Goal: Find specific page/section: Find specific page/section

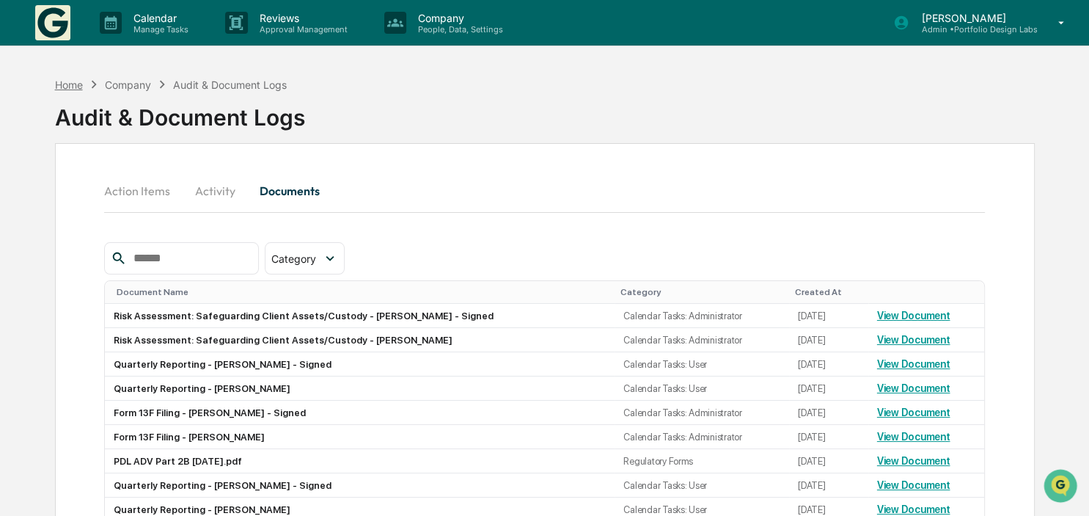
click at [62, 84] on div "Home" at bounding box center [69, 84] width 28 height 12
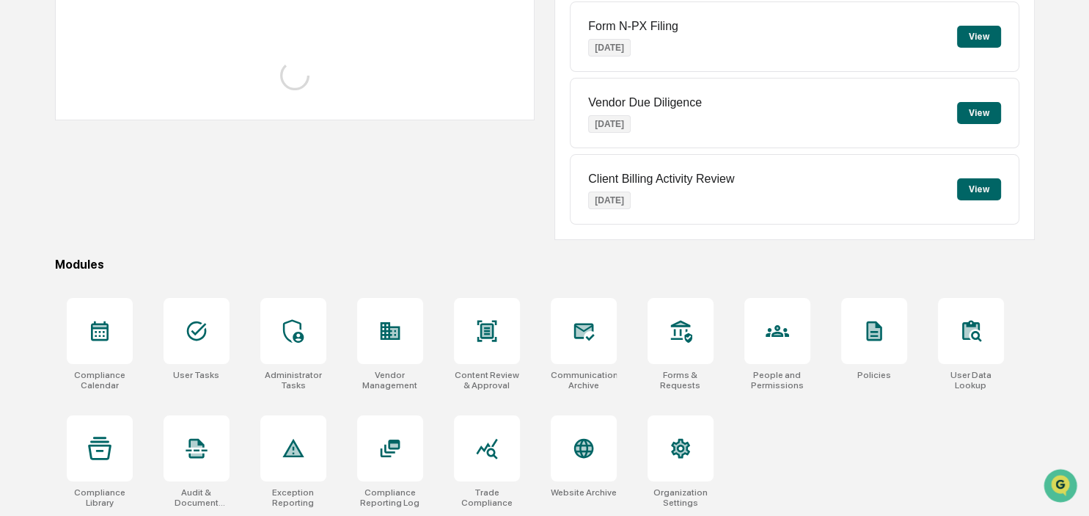
scroll to position [195, 0]
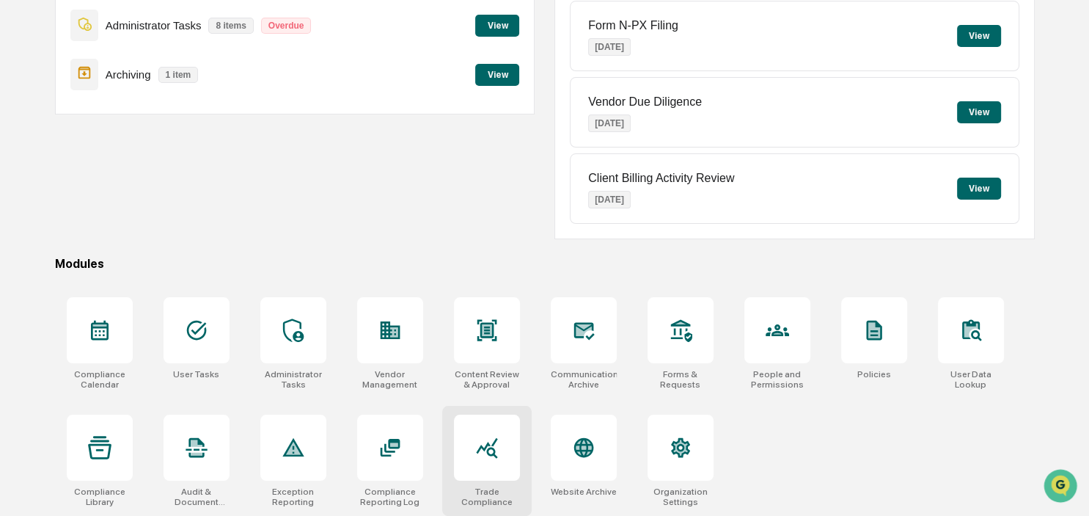
click at [463, 437] on div at bounding box center [487, 447] width 66 height 66
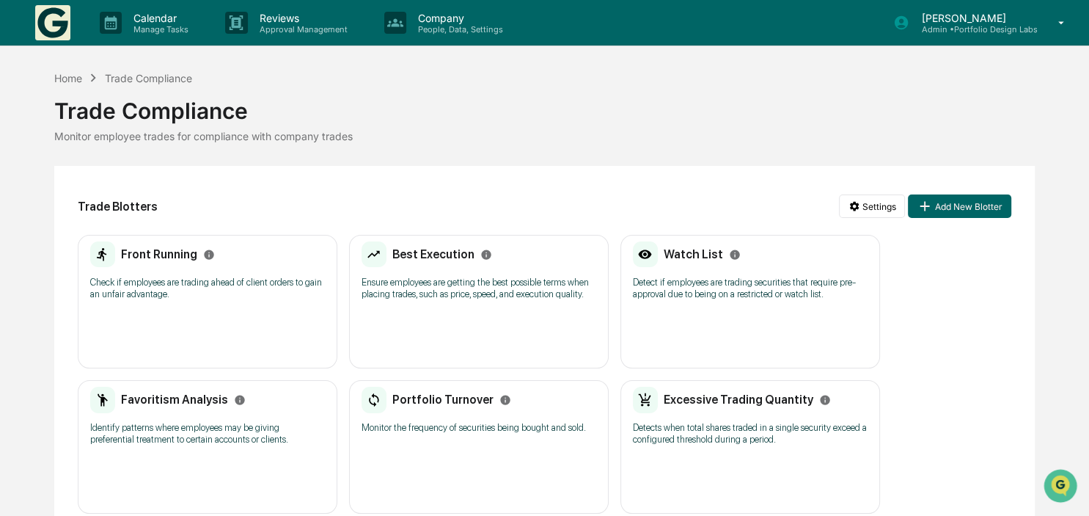
click at [455, 400] on h2 "Portfolio Turnover" at bounding box center [442, 399] width 101 height 14
click at [426, 403] on h2 "Portfolio Turnover" at bounding box center [442, 399] width 101 height 14
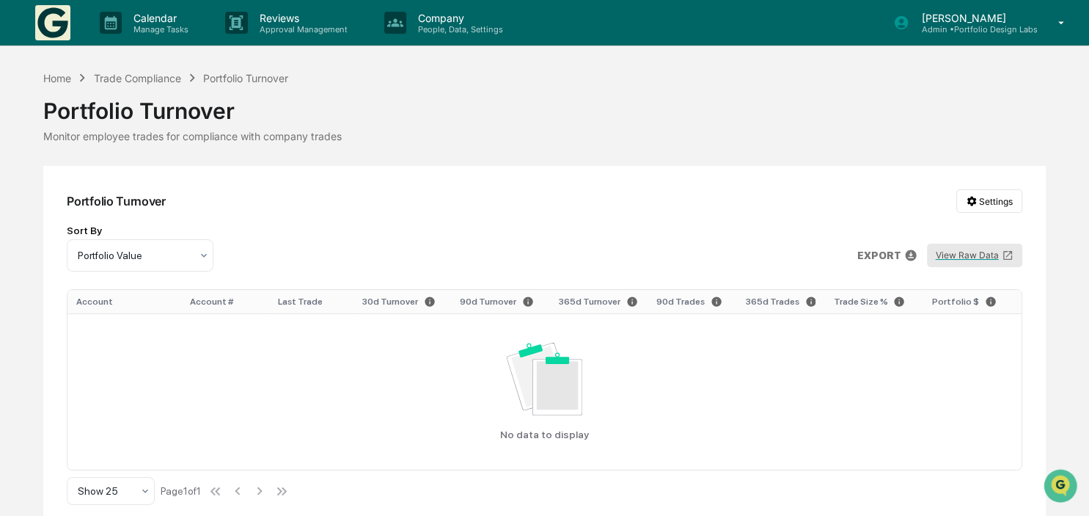
click at [983, 252] on button "View Raw Data" at bounding box center [974, 254] width 95 height 23
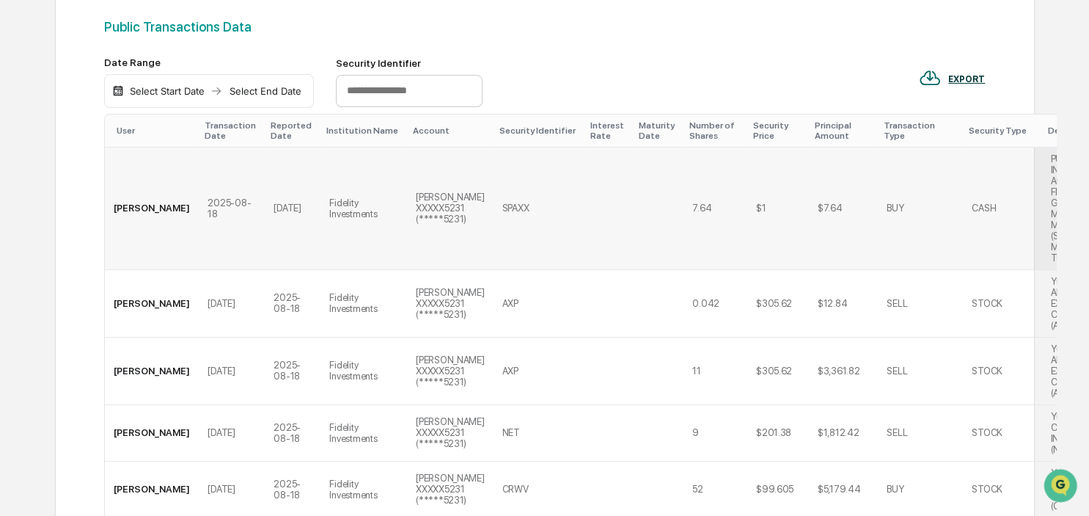
scroll to position [232, 0]
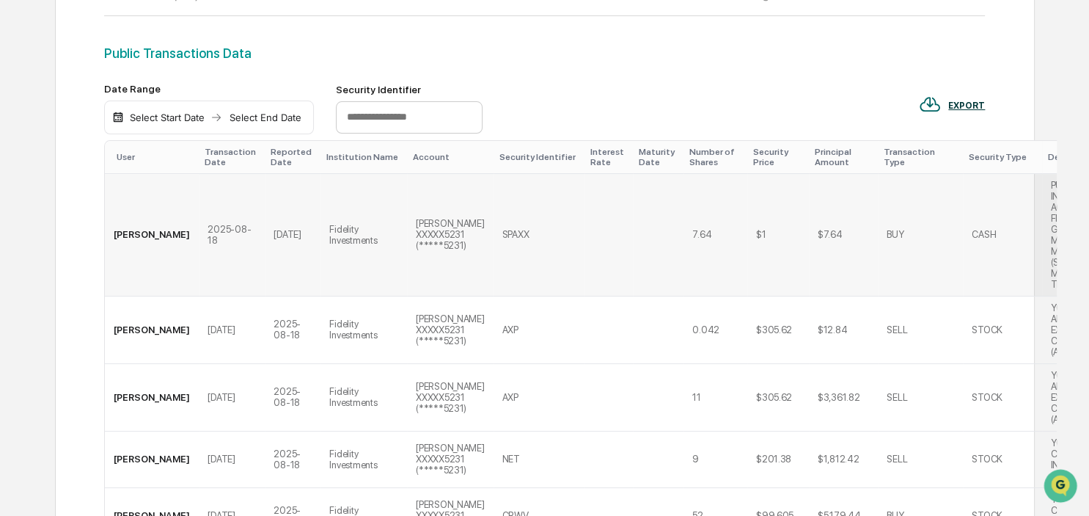
click at [494, 232] on td "SPAXX" at bounding box center [540, 235] width 92 height 122
